Goal: Task Accomplishment & Management: Complete application form

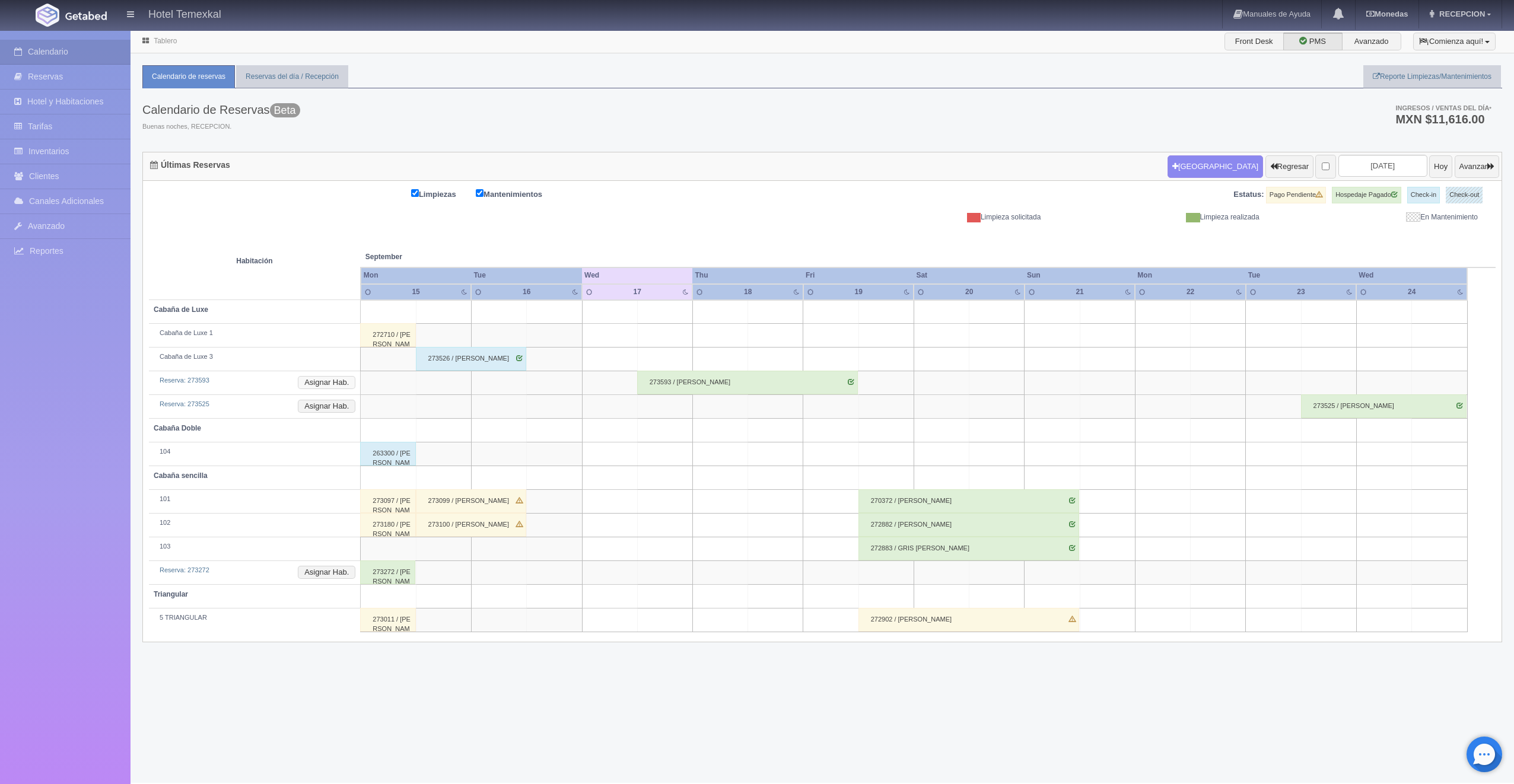
click at [341, 378] on button "Asignar Hab." at bounding box center [327, 382] width 58 height 13
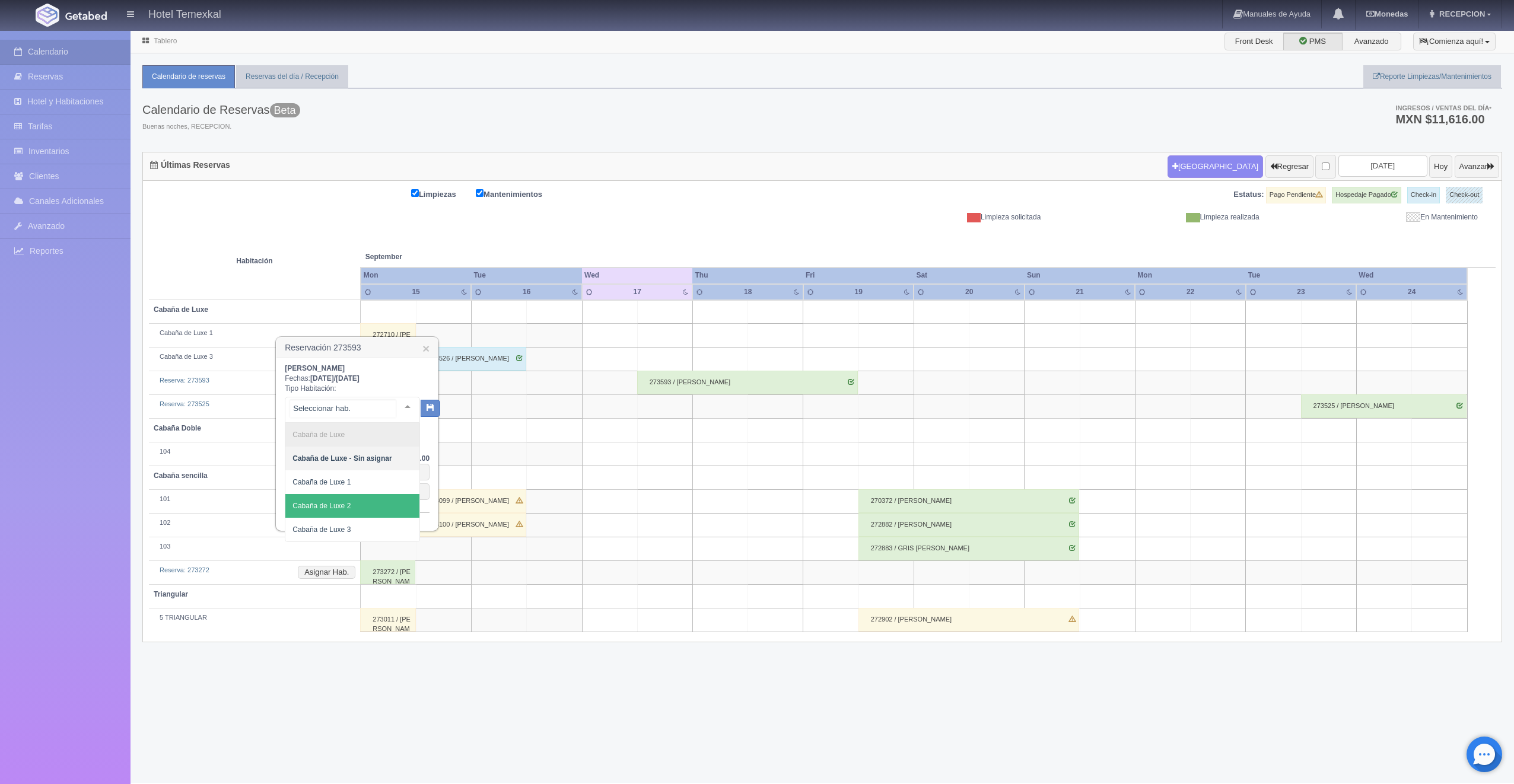
click at [351, 504] on span "Cabaña de Luxe 2" at bounding box center [353, 506] width 134 height 24
click at [424, 401] on button "button" at bounding box center [420, 407] width 19 height 18
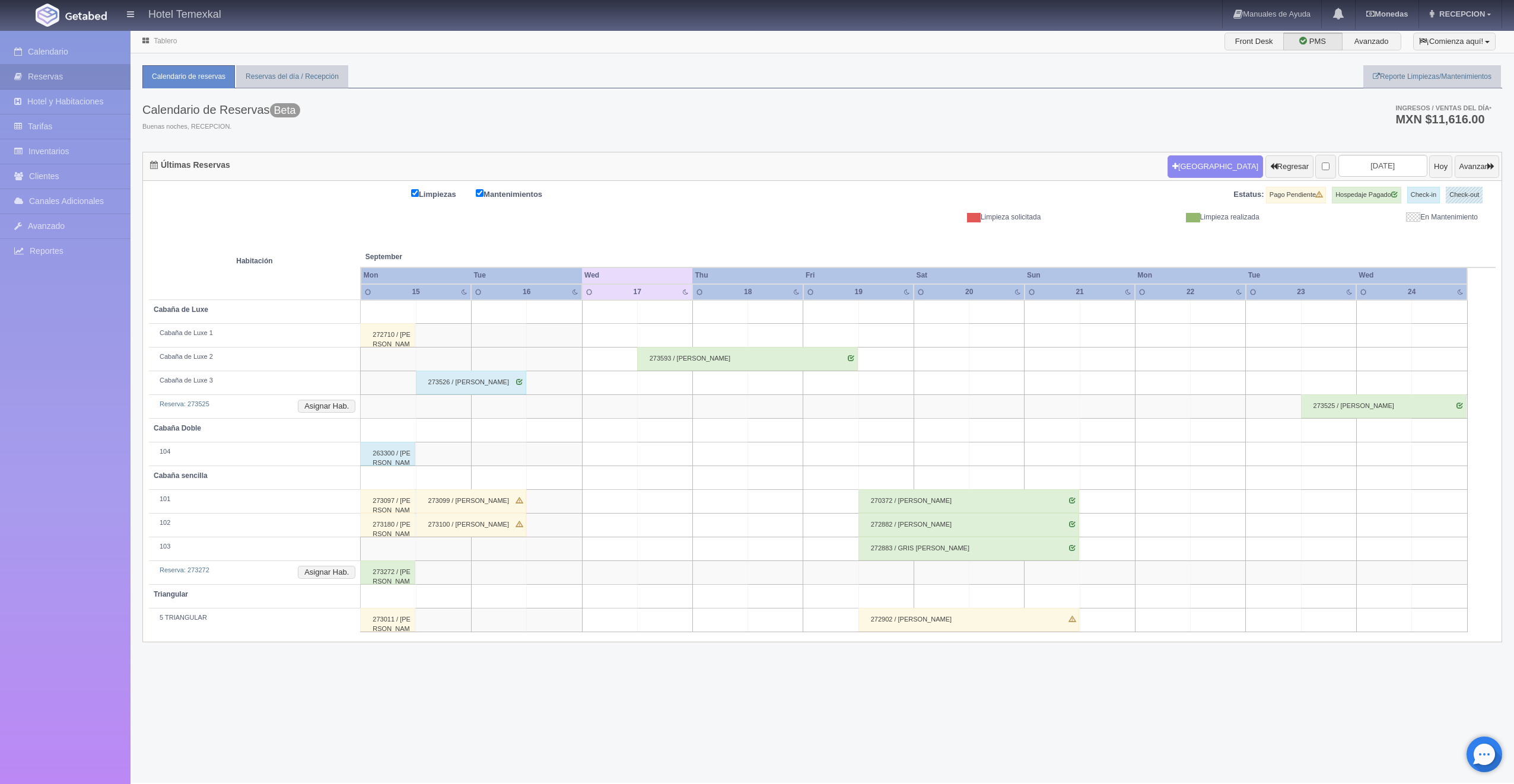
click at [334, 398] on td "Reserva: 273525 Asignar Hab." at bounding box center [254, 407] width 212 height 24
click at [335, 404] on button "Asignar Hab." at bounding box center [327, 406] width 58 height 13
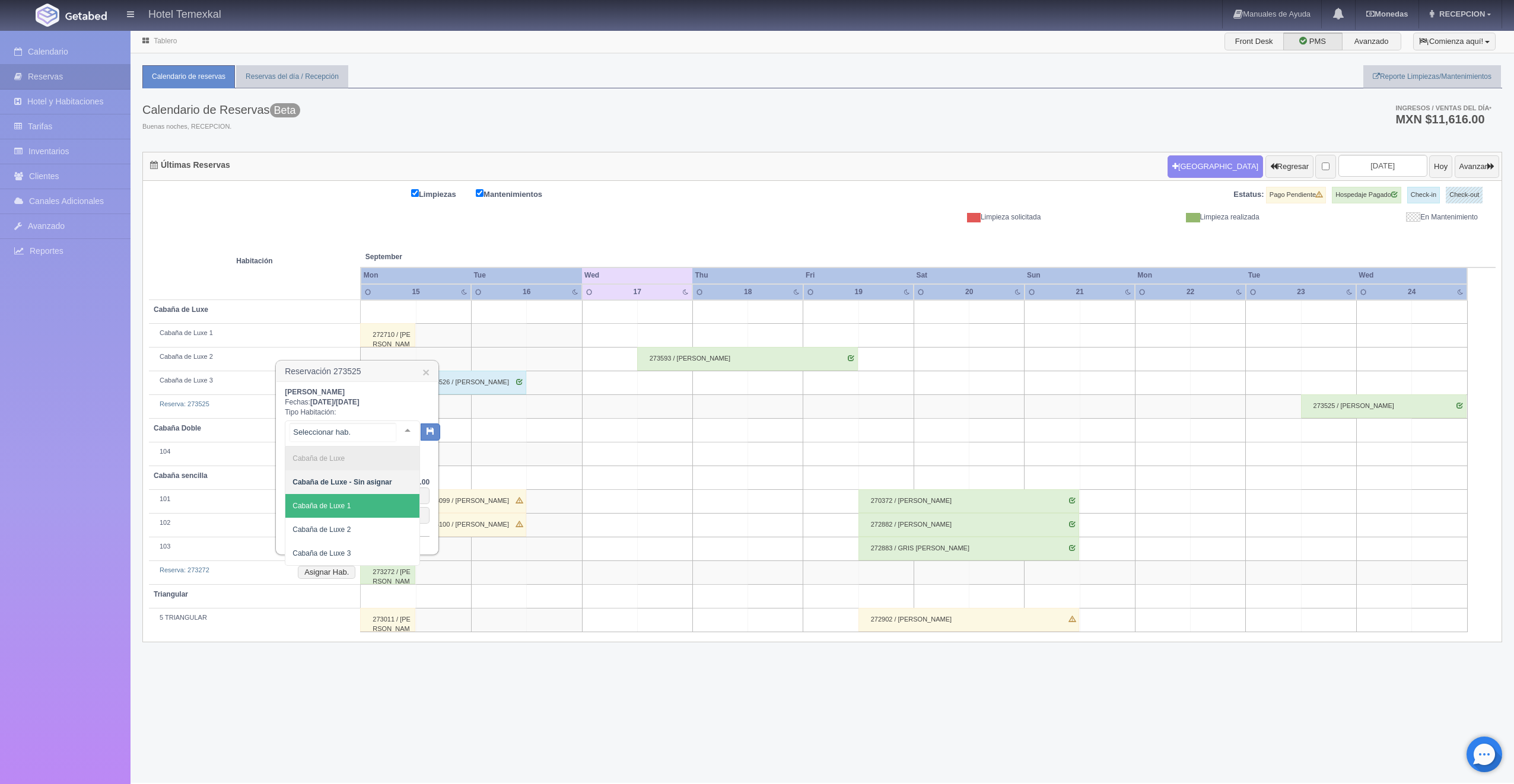
click at [341, 497] on span "Cabaña de Luxe 1" at bounding box center [353, 506] width 134 height 24
click at [423, 434] on button "button" at bounding box center [420, 431] width 19 height 18
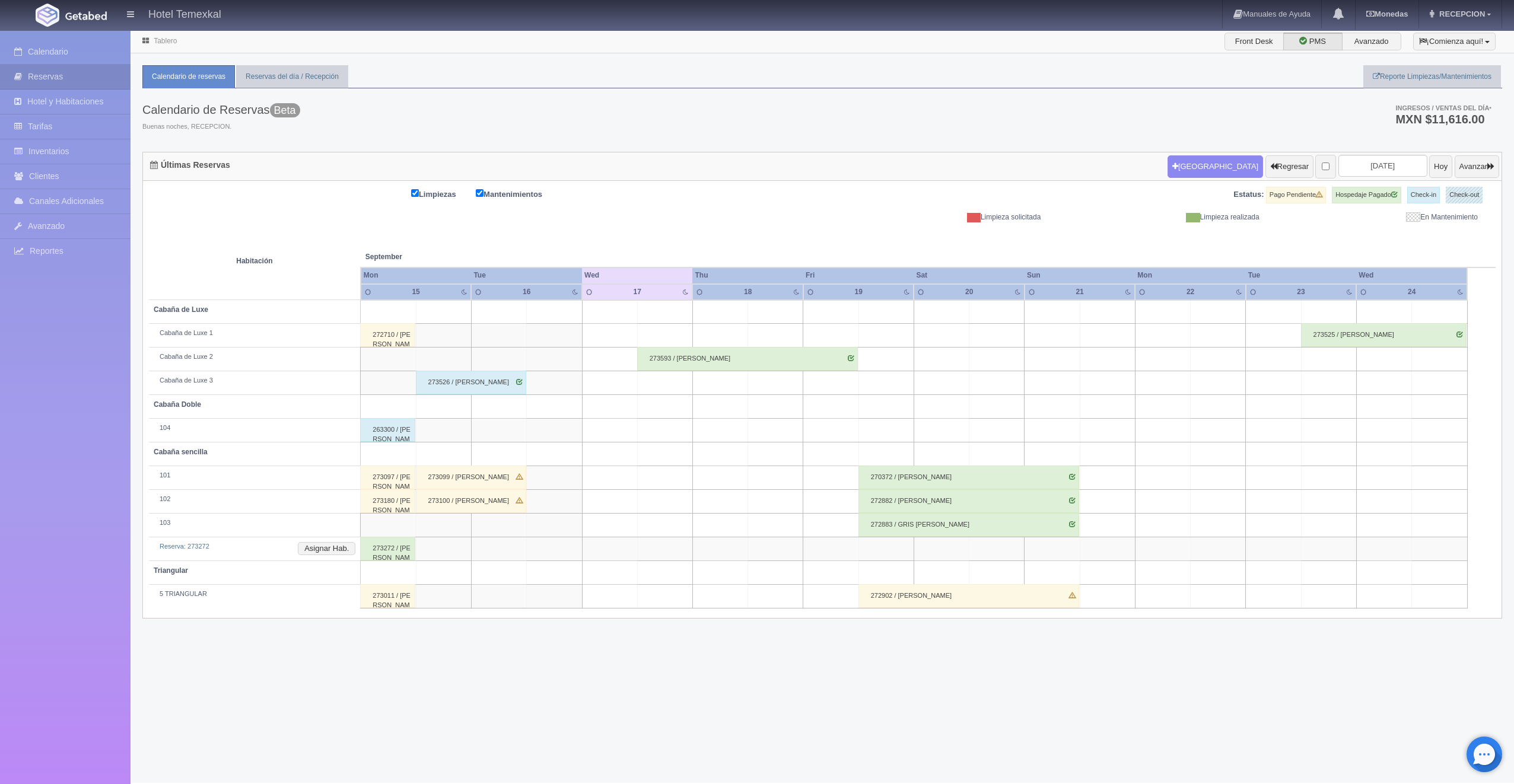
click at [1352, 330] on div "273525 / [PERSON_NAME]" at bounding box center [1384, 335] width 165 height 24
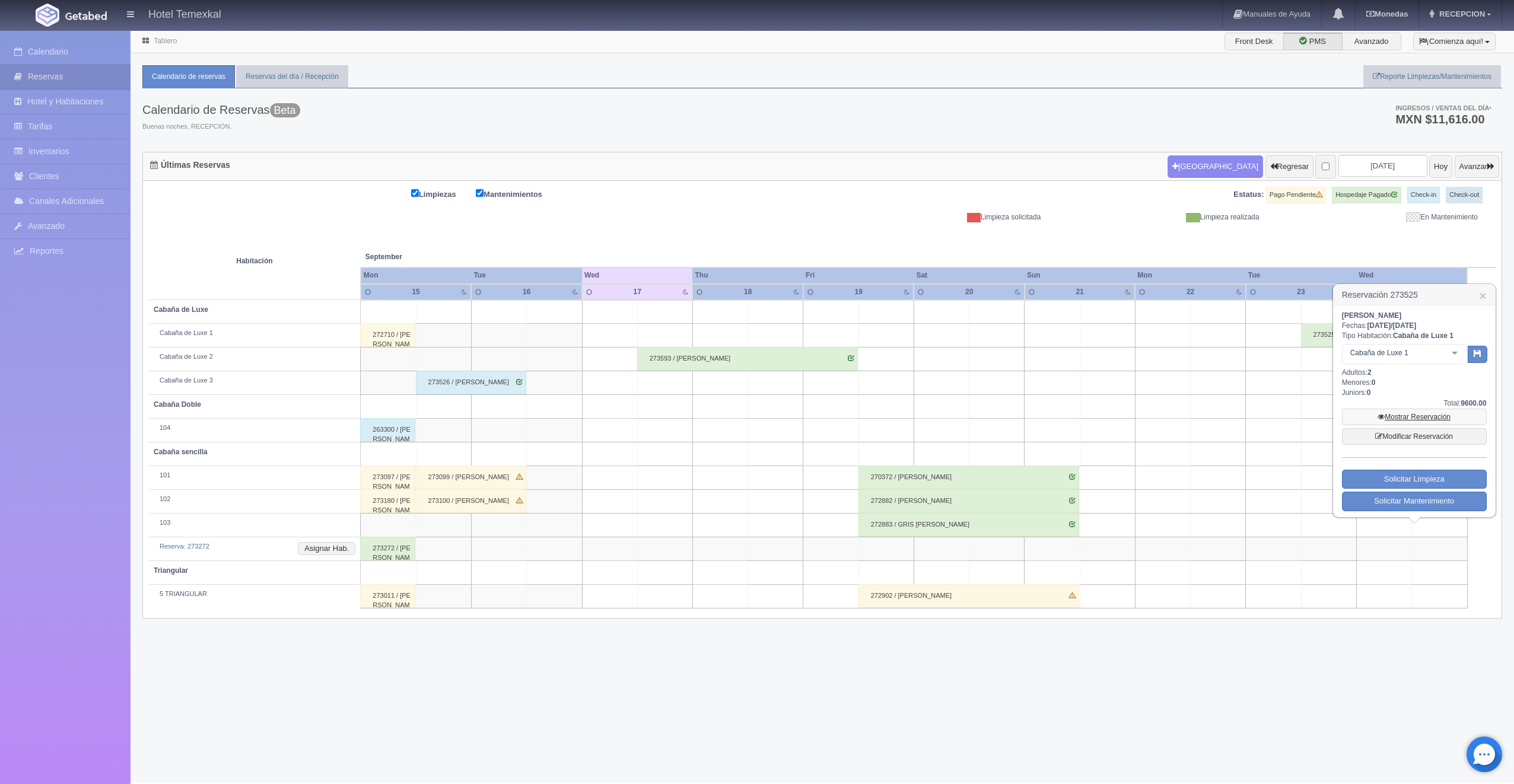
click at [1431, 415] on link "Mostrar Reservación" at bounding box center [1414, 417] width 145 height 17
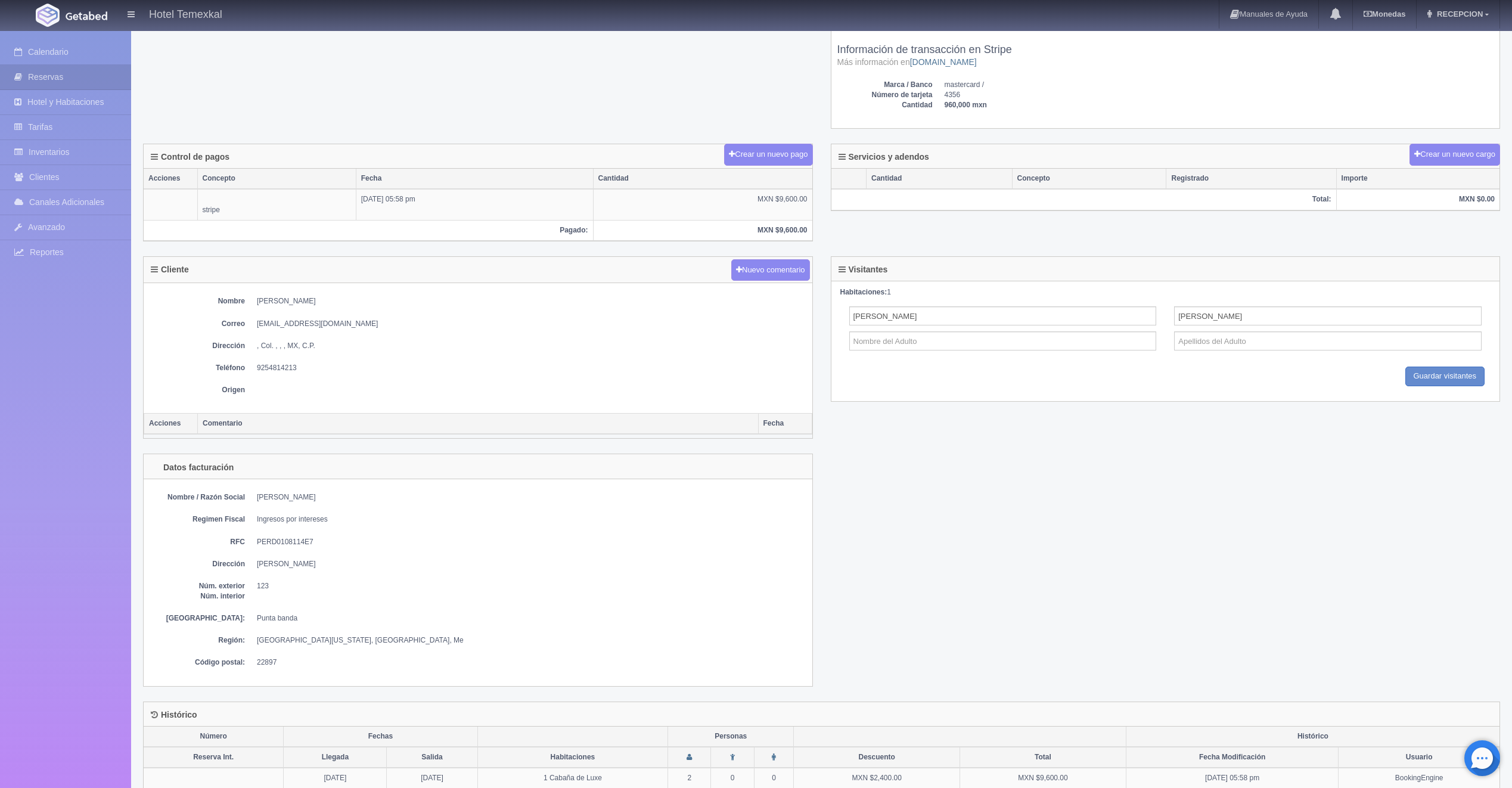
scroll to position [266, 0]
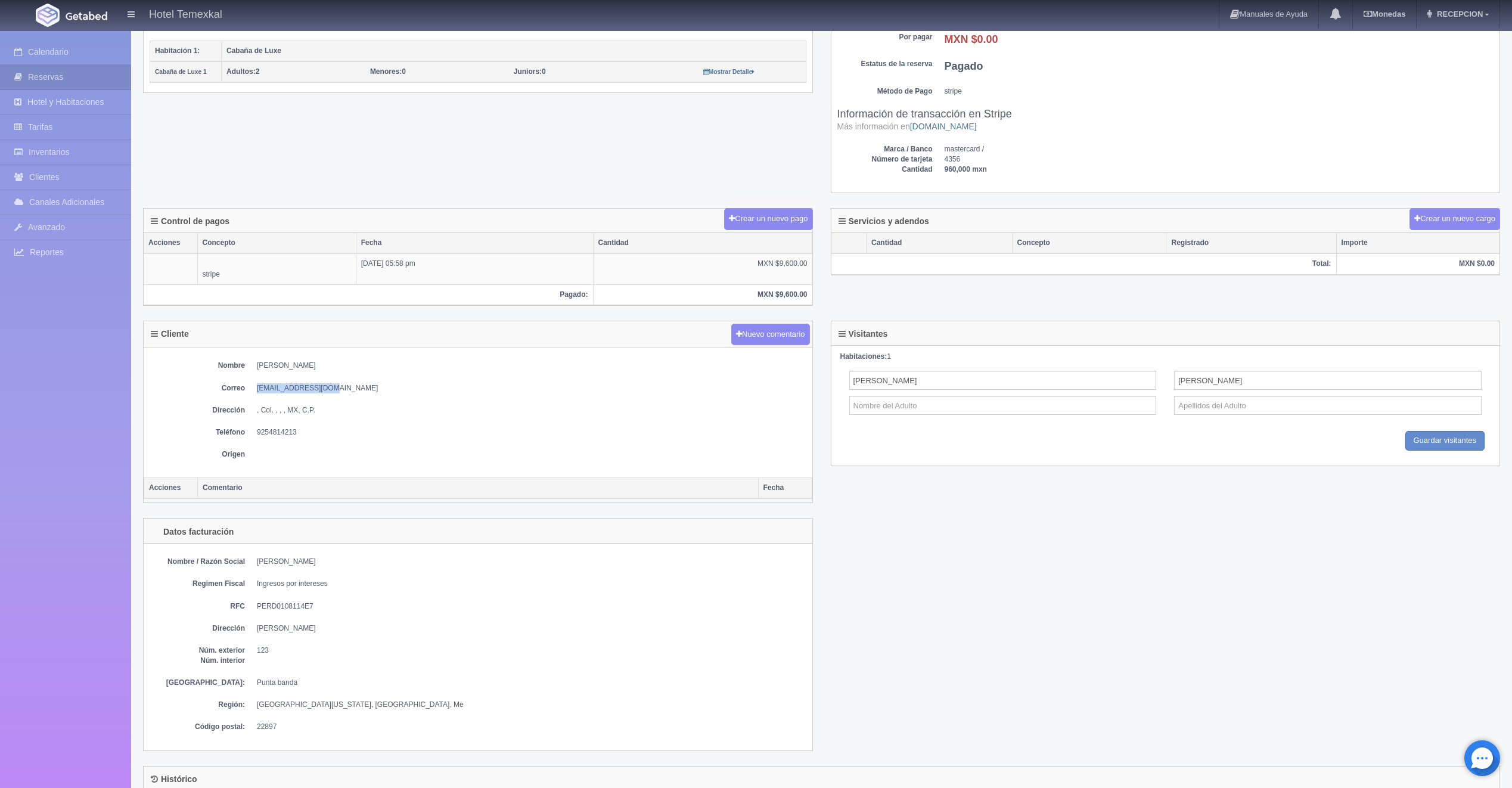
drag, startPoint x: 332, startPoint y: 387, endPoint x: 257, endPoint y: 386, distance: 75.0
click at [257, 386] on dd "[EMAIL_ADDRESS][DOMAIN_NAME]" at bounding box center [532, 388] width 550 height 10
drag, startPoint x: 259, startPoint y: 386, endPoint x: 266, endPoint y: 386, distance: 7.0
copy dd "pachomarr@gmail.com"
click at [65, 49] on link "Calendario" at bounding box center [66, 52] width 131 height 24
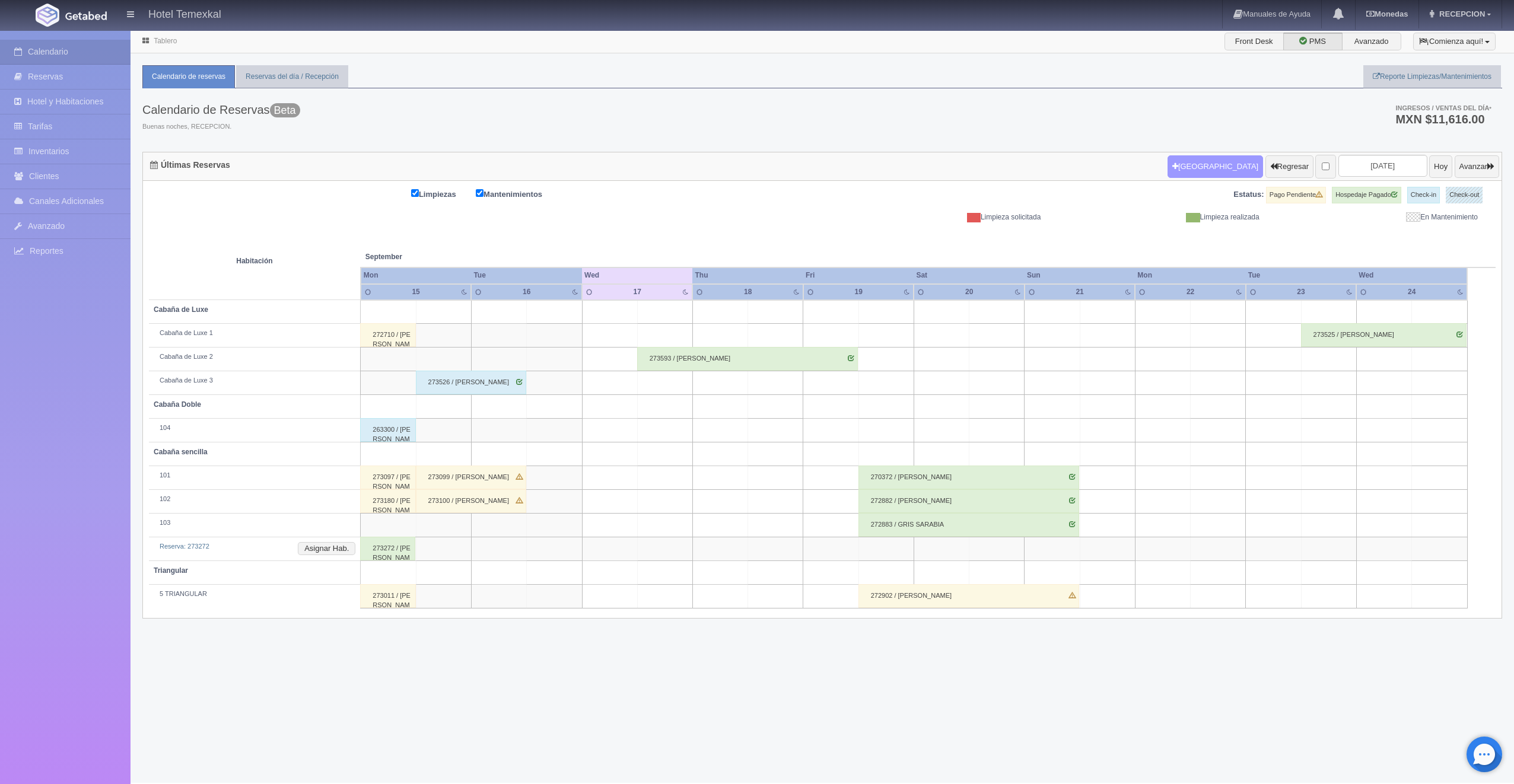
click at [1182, 165] on button "Nueva Reserva" at bounding box center [1215, 167] width 96 height 22
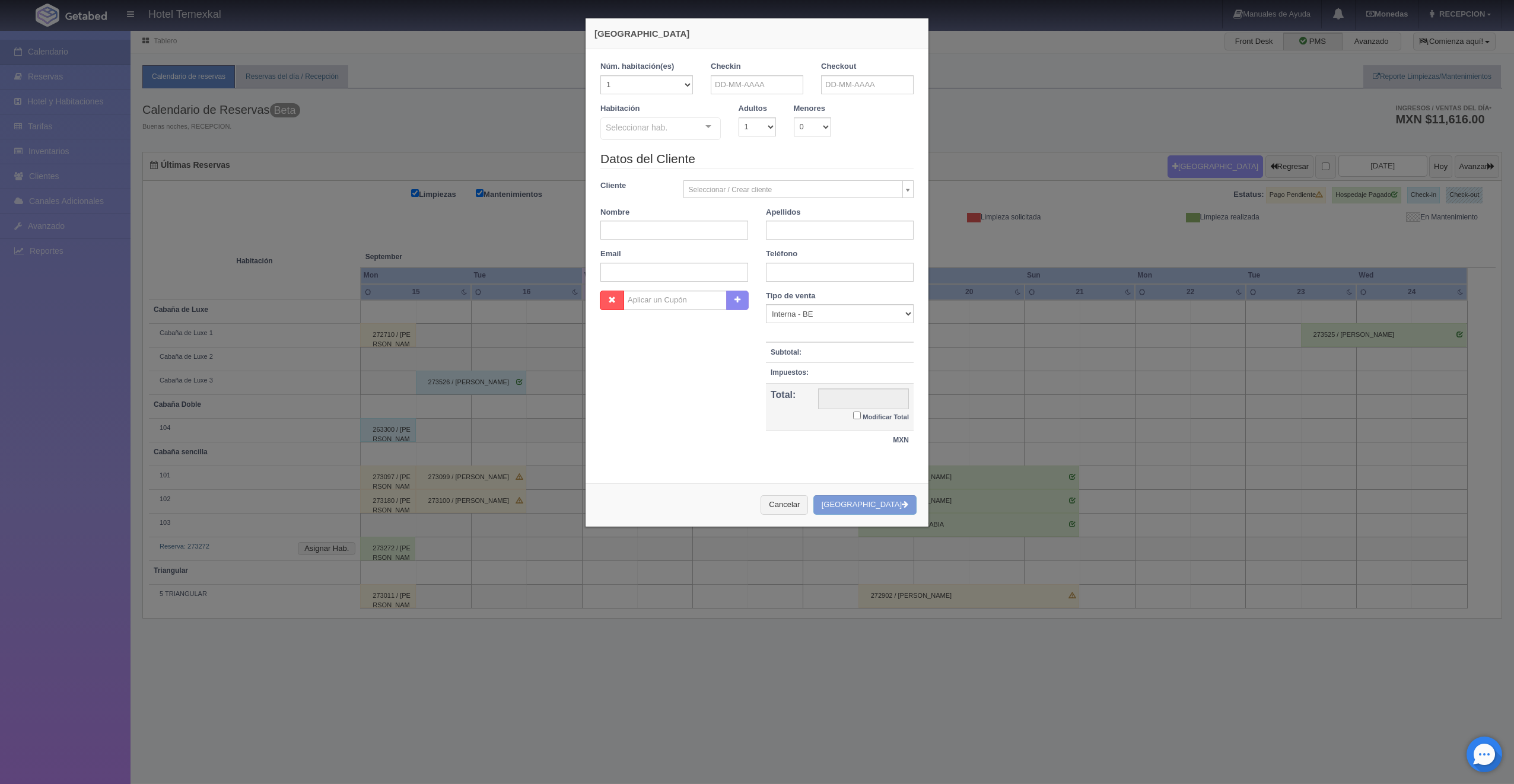
checkbox input "false"
click at [737, 79] on input "text" at bounding box center [757, 85] width 93 height 19
click at [788, 176] on link "18" at bounding box center [784, 177] width 16 height 17
type input "18-09-2025"
checkbox input "false"
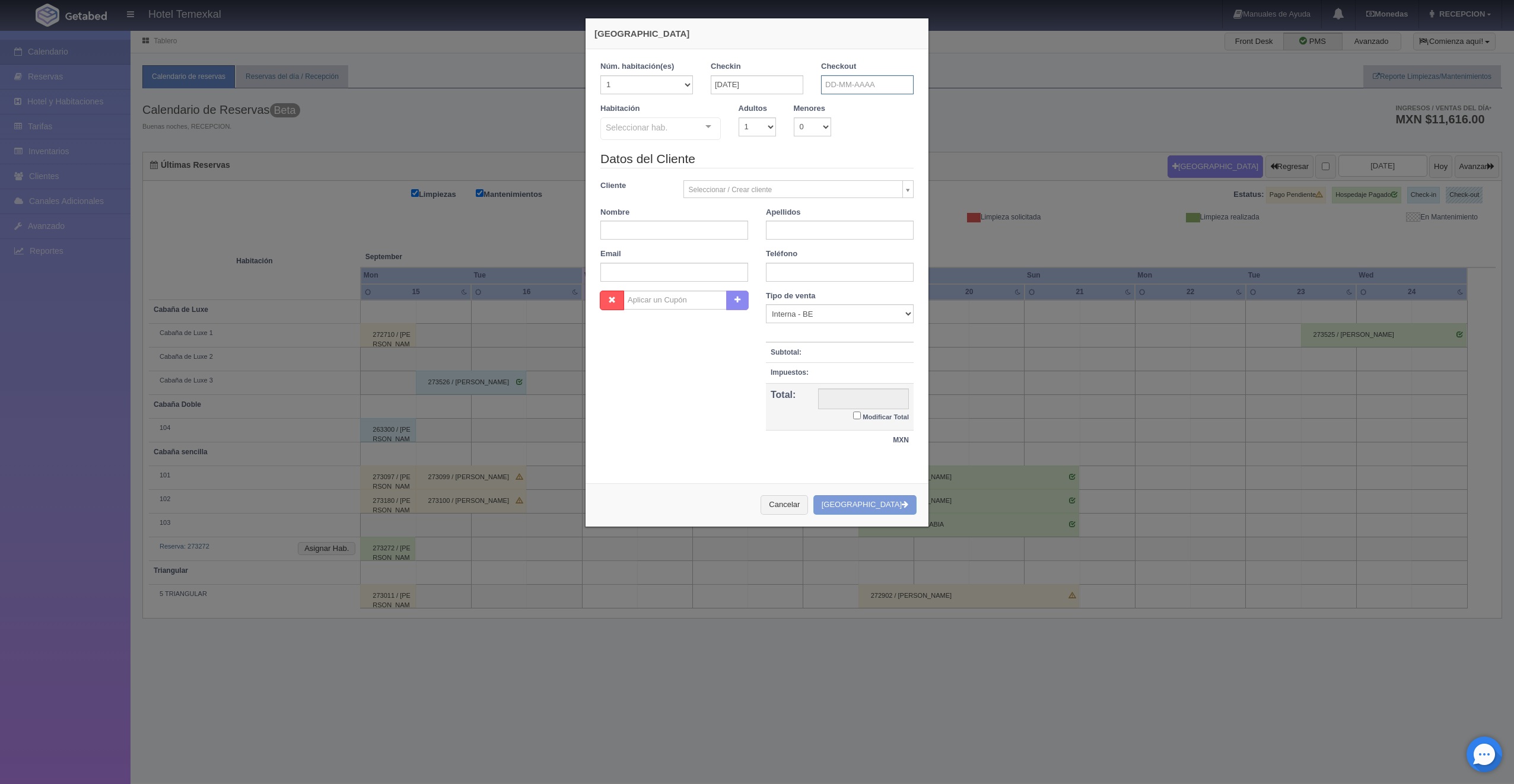
click at [848, 80] on input "text" at bounding box center [867, 85] width 93 height 19
click at [908, 177] on link "19" at bounding box center [911, 177] width 16 height 17
type input "19-09-2025"
click at [633, 137] on div "Seleccionar hab." at bounding box center [661, 129] width 121 height 22
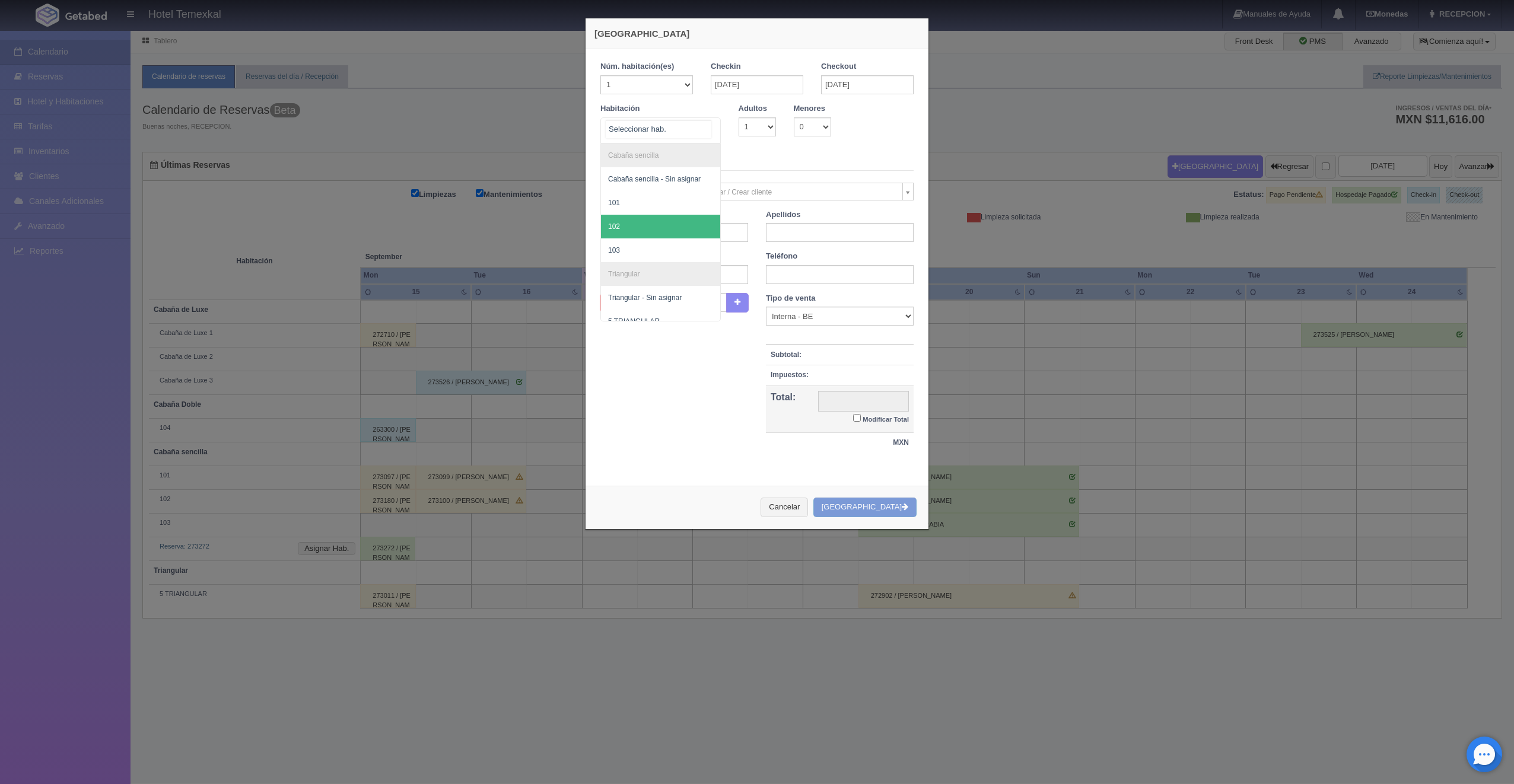
click at [638, 216] on span "102" at bounding box center [661, 226] width 119 height 24
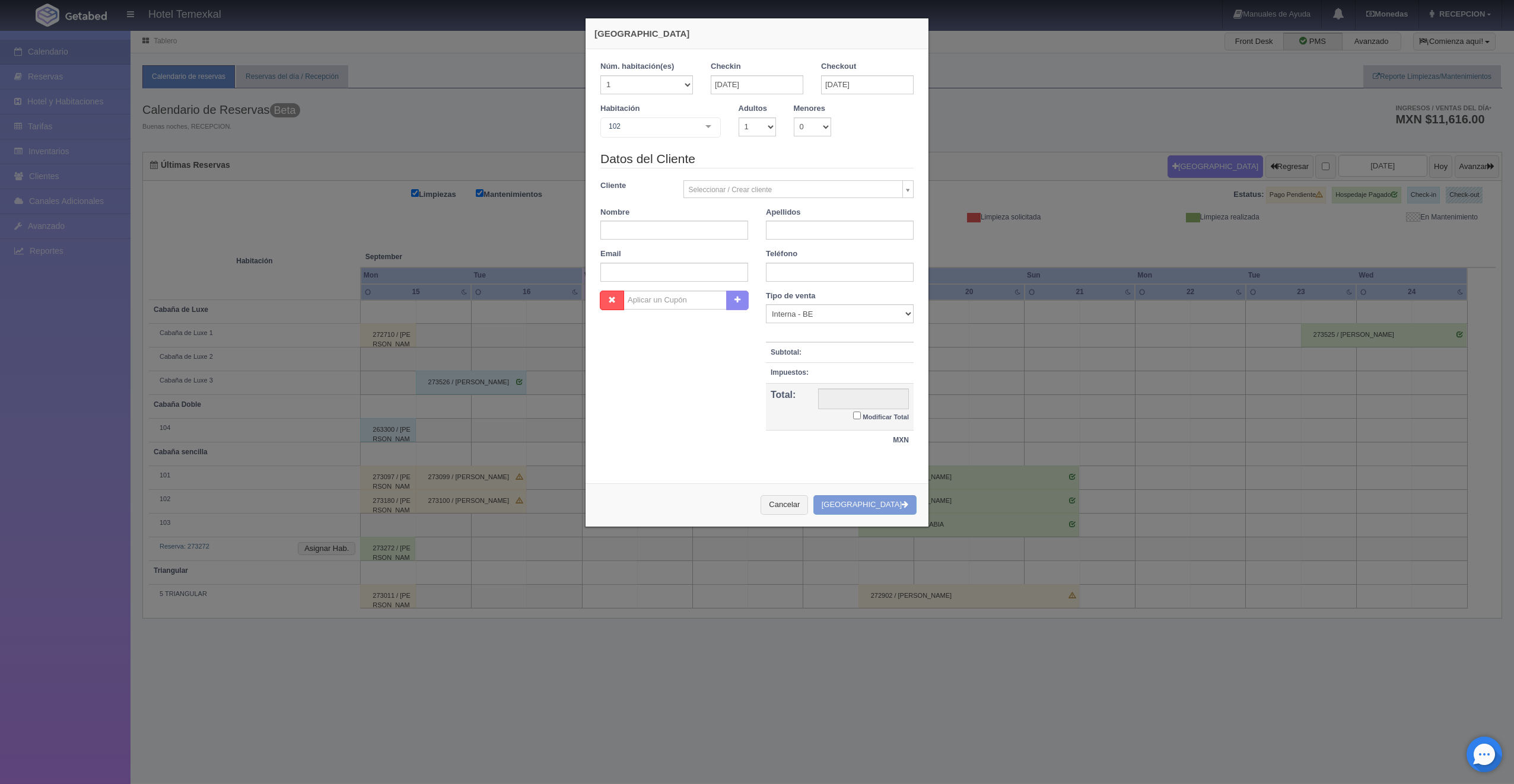
checkbox input "false"
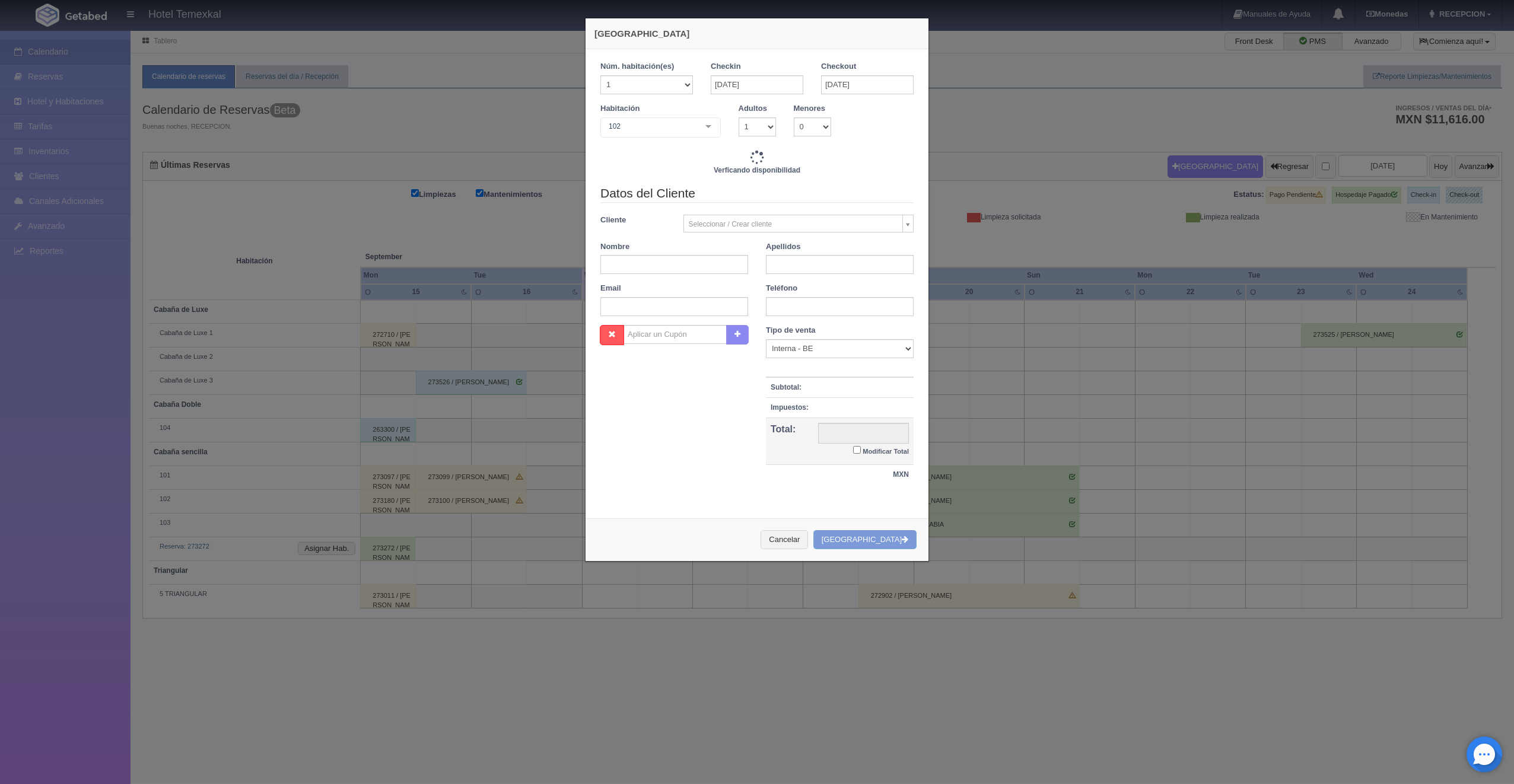
click at [635, 229] on div "Cliente Seleccionar / Crear cliente Nuevo Cliente Aaron gil AARON GIL TORRES (G…" at bounding box center [757, 223] width 331 height 18
click at [649, 270] on input "text" at bounding box center [674, 264] width 148 height 19
type input "3000.00"
checkbox input "false"
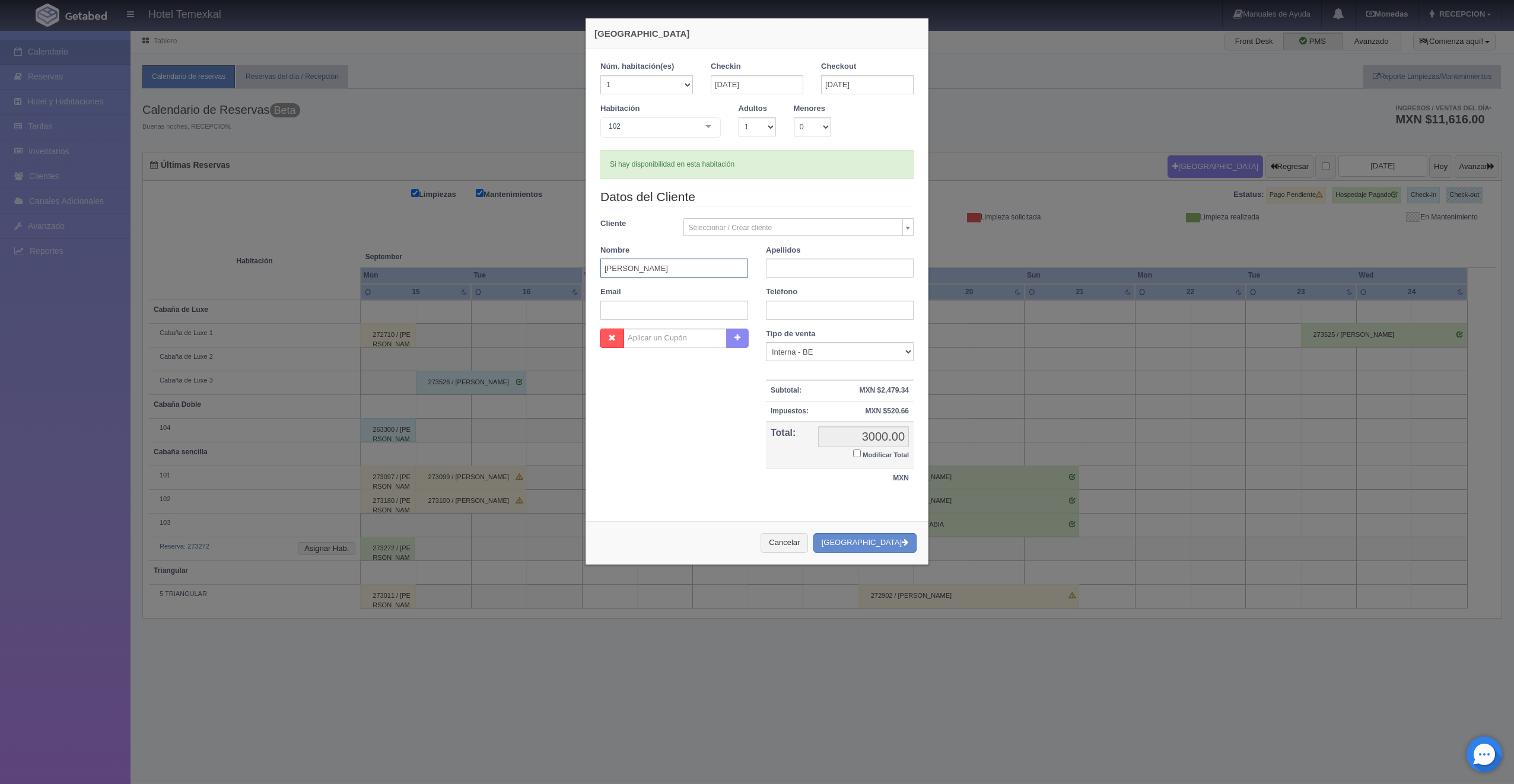
type input "KARLA"
type input "VALDEZ"
click at [854, 450] on input "Modificar Total" at bounding box center [857, 453] width 7 height 7
checkbox input "true"
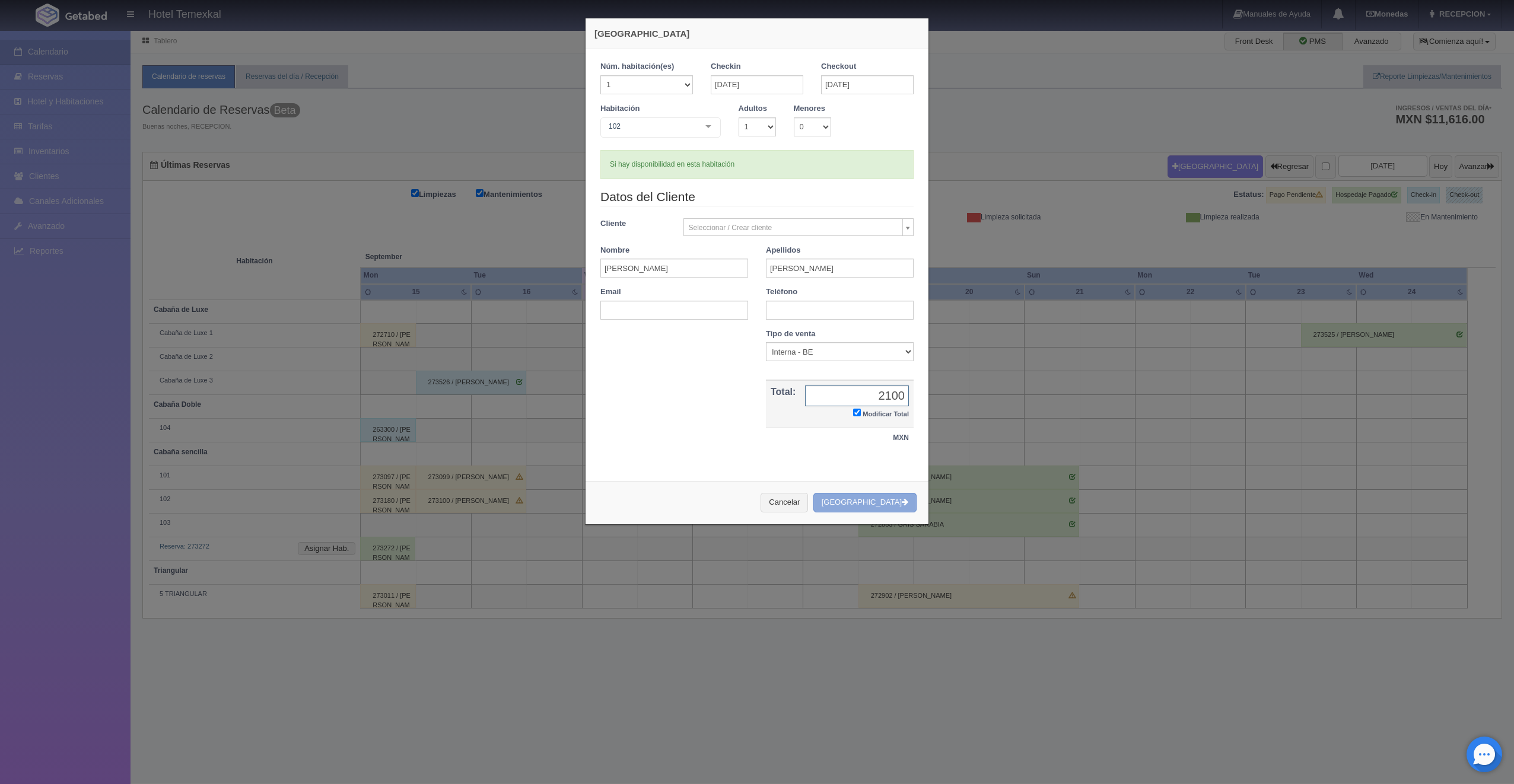
type input "2100"
click at [880, 506] on button "[GEOGRAPHIC_DATA]" at bounding box center [865, 502] width 103 height 19
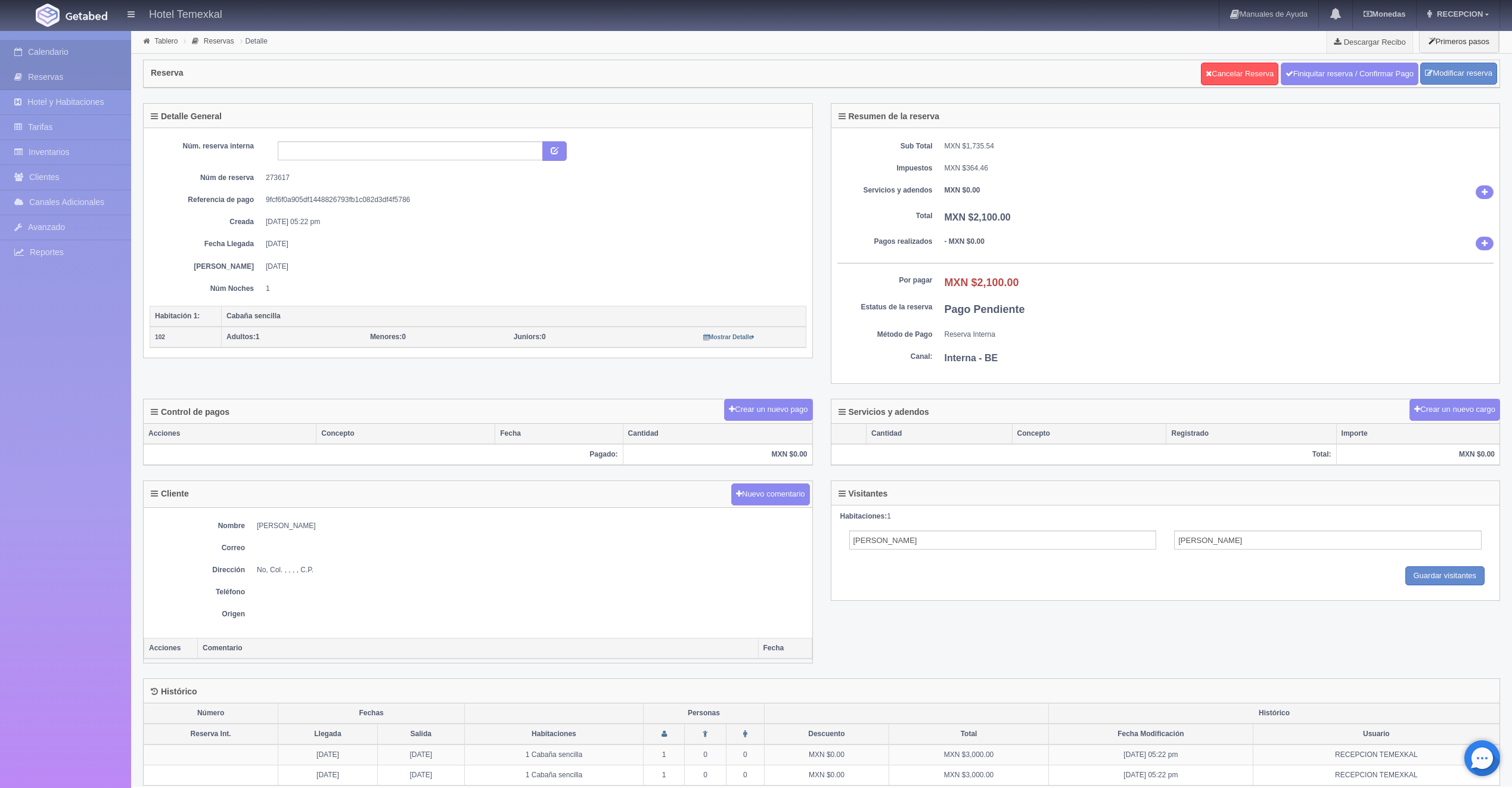
click at [71, 60] on link "Calendario" at bounding box center [66, 52] width 131 height 24
